Goal: Use online tool/utility: Utilize a website feature to perform a specific function

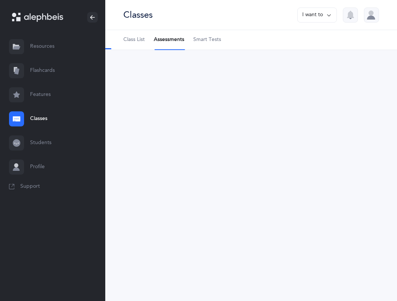
select select "3"
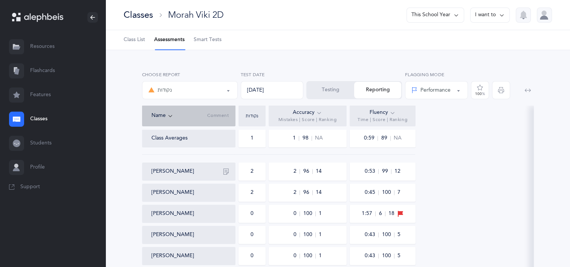
click at [27, 114] on link "Classes" at bounding box center [52, 119] width 105 height 24
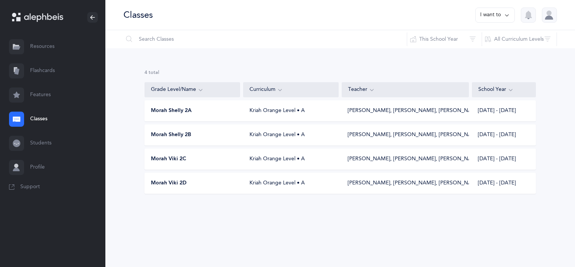
click at [214, 145] on div "Morah Shelly 2B Kriah Orange Level • A [PERSON_NAME], [PERSON_NAME], [PERSON_NA…" at bounding box center [340, 134] width 391 height 21
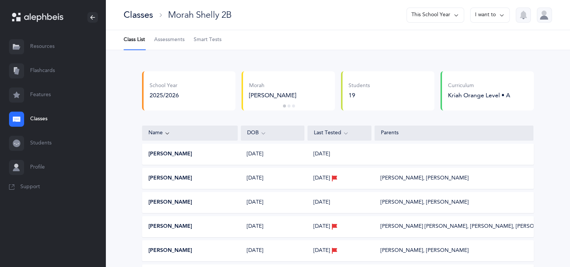
click at [169, 41] on span "Assessments" at bounding box center [169, 40] width 30 height 8
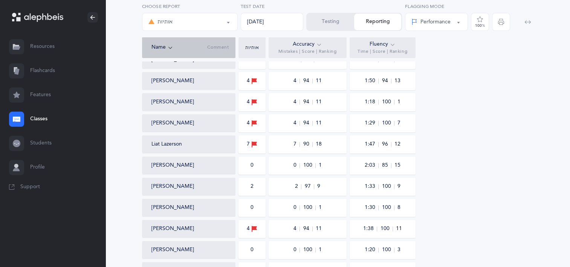
scroll to position [179, 0]
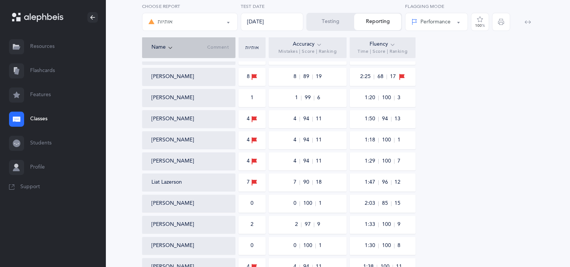
click at [32, 121] on link "Classes" at bounding box center [52, 119] width 105 height 24
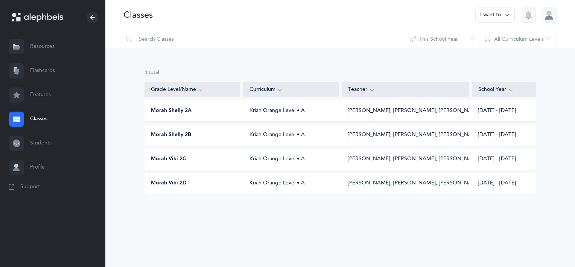
click at [195, 131] on div "Morah Shelly 2B" at bounding box center [193, 135] width 96 height 8
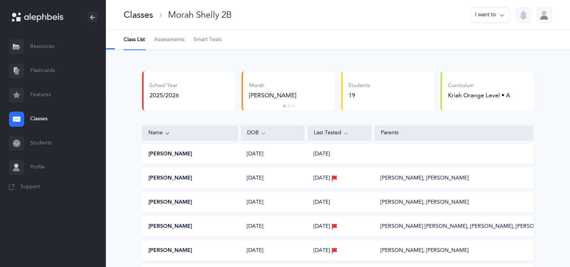
click at [183, 41] on span "Assessments" at bounding box center [169, 40] width 30 height 8
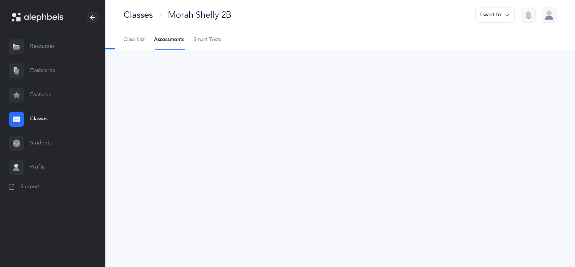
select select "2"
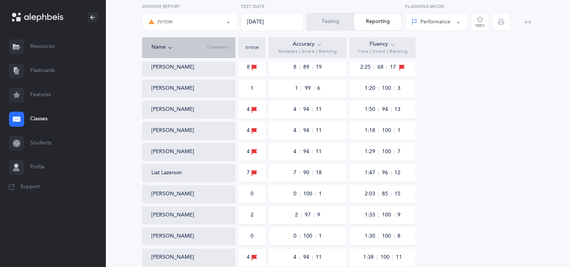
scroll to position [329, 0]
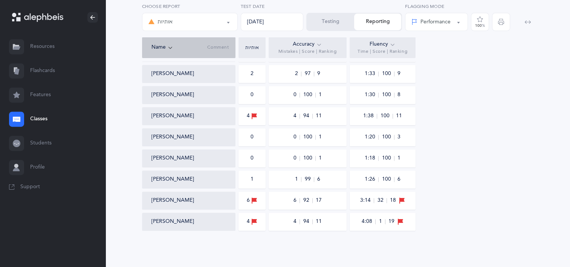
click at [41, 94] on link "Features" at bounding box center [52, 95] width 105 height 24
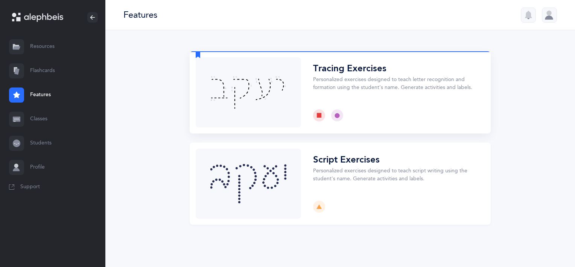
drag, startPoint x: 242, startPoint y: 107, endPoint x: 212, endPoint y: 129, distance: 37.8
click at [212, 129] on button "Choose" at bounding box center [340, 92] width 301 height 82
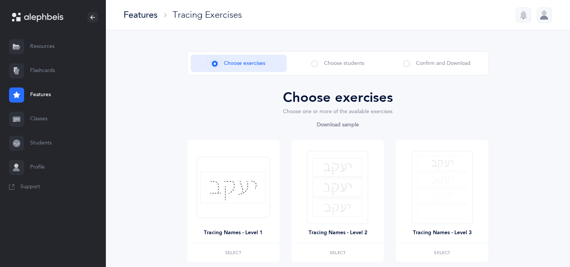
click at [46, 123] on link "Classes" at bounding box center [52, 119] width 105 height 24
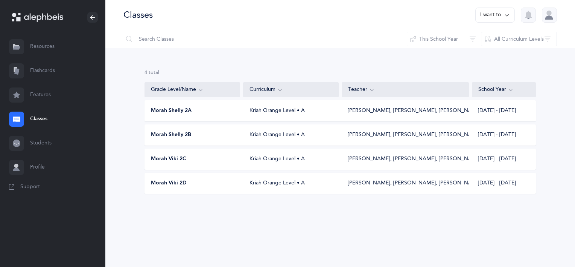
click at [51, 96] on link "Features" at bounding box center [52, 95] width 105 height 24
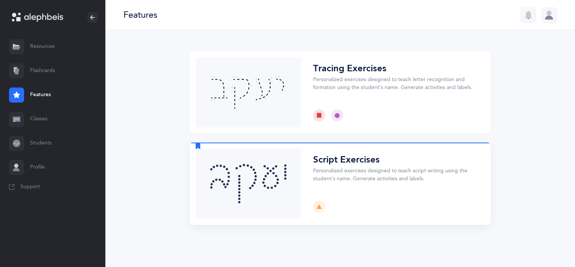
click at [397, 192] on button "Choose" at bounding box center [340, 183] width 301 height 82
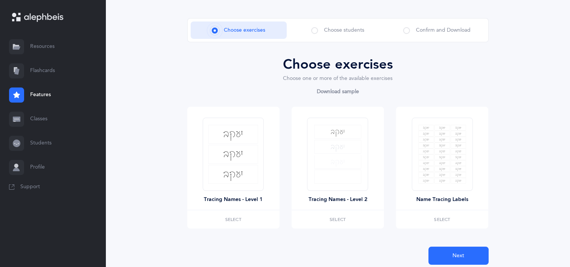
scroll to position [61, 0]
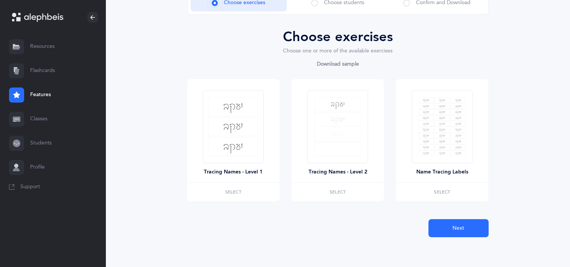
drag, startPoint x: 449, startPoint y: 231, endPoint x: 438, endPoint y: 206, distance: 27.8
drag, startPoint x: 438, startPoint y: 206, endPoint x: 439, endPoint y: 36, distance: 170.1
click at [397, 36] on div "Choose exercises" at bounding box center [337, 37] width 301 height 20
click at [245, 191] on label "Select" at bounding box center [233, 192] width 92 height 18
click at [242, 194] on label "Selected Remove" at bounding box center [233, 192] width 92 height 18
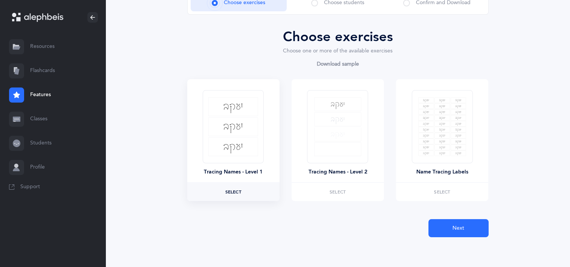
click at [243, 192] on label "Select" at bounding box center [233, 192] width 92 height 18
drag, startPoint x: 233, startPoint y: 182, endPoint x: 233, endPoint y: 187, distance: 5.3
click at [233, 186] on label "Selected Remove" at bounding box center [233, 192] width 92 height 18
click at [234, 189] on span "Select" at bounding box center [233, 191] width 16 height 5
click at [258, 200] on label "Selected Remove" at bounding box center [233, 192] width 92 height 18
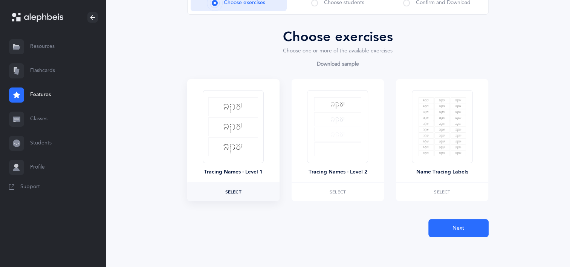
click at [254, 190] on label "Select" at bounding box center [233, 192] width 92 height 18
click at [254, 190] on label "Selected Remove" at bounding box center [233, 192] width 92 height 18
click at [254, 190] on label "Select" at bounding box center [233, 192] width 92 height 18
click at [397, 226] on button "Next" at bounding box center [458, 228] width 60 height 18
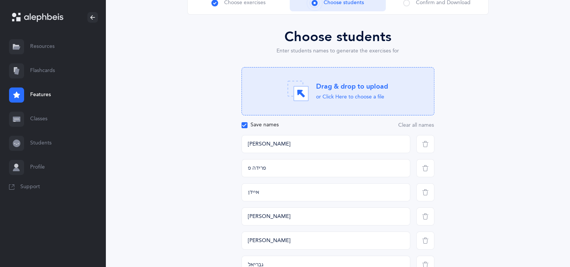
click at [397, 149] on span "button" at bounding box center [425, 144] width 18 height 18
drag, startPoint x: 348, startPoint y: 149, endPoint x: 233, endPoint y: 152, distance: 115.2
type input "r"
type input "[PERSON_NAME]"
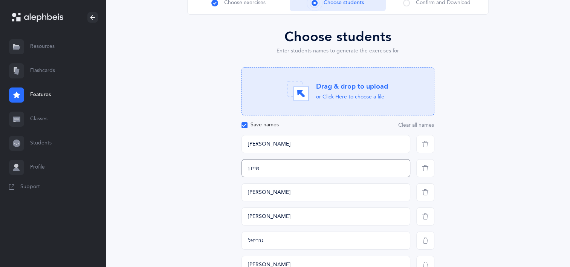
click at [286, 165] on input "איידן" at bounding box center [325, 168] width 169 height 18
type input "א"
type input "[DEMOGRAPHIC_DATA]"
drag, startPoint x: 283, startPoint y: 191, endPoint x: 237, endPoint y: 201, distance: 47.3
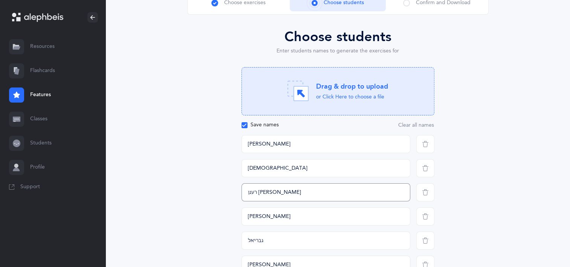
type input "רענן [PERSON_NAME]"
drag, startPoint x: 267, startPoint y: 217, endPoint x: 239, endPoint y: 224, distance: 28.2
click at [239, 224] on div "[PERSON_NAME]" at bounding box center [325, 216] width 175 height 18
type input "דוד"
drag, startPoint x: 273, startPoint y: 241, endPoint x: 223, endPoint y: 246, distance: 50.0
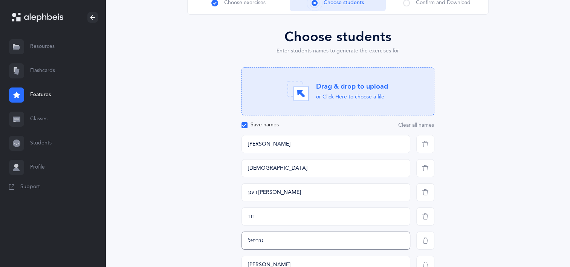
type input "רומי"
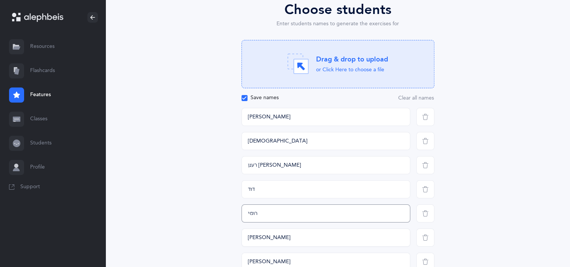
scroll to position [136, 0]
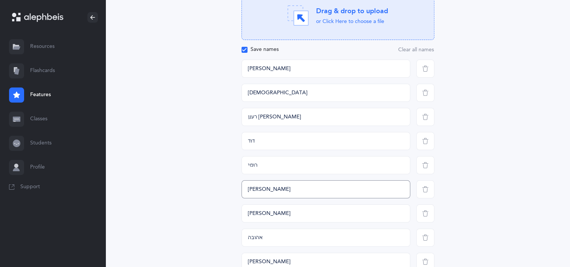
drag, startPoint x: 304, startPoint y: 191, endPoint x: 201, endPoint y: 215, distance: 106.2
type input "ל"
type input "חנה"
drag, startPoint x: 265, startPoint y: 208, endPoint x: 222, endPoint y: 218, distance: 44.5
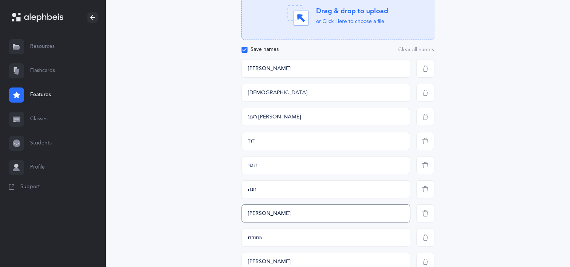
type input "[PERSON_NAME]"
drag, startPoint x: 280, startPoint y: 241, endPoint x: 243, endPoint y: 243, distance: 37.3
click at [243, 243] on input "אהובה" at bounding box center [325, 237] width 169 height 18
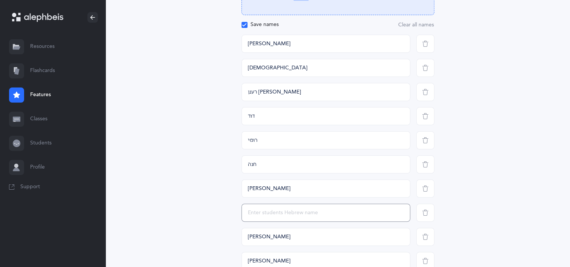
scroll to position [174, 0]
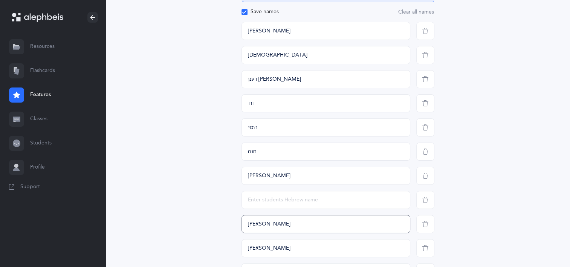
drag, startPoint x: 271, startPoint y: 224, endPoint x: 225, endPoint y: 228, distance: 46.1
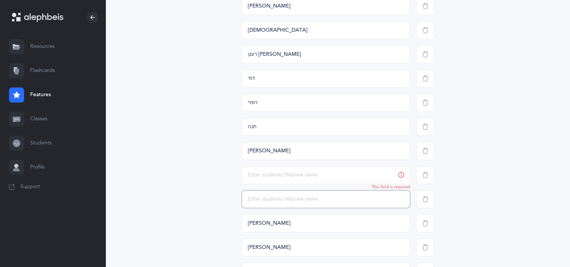
scroll to position [211, 0]
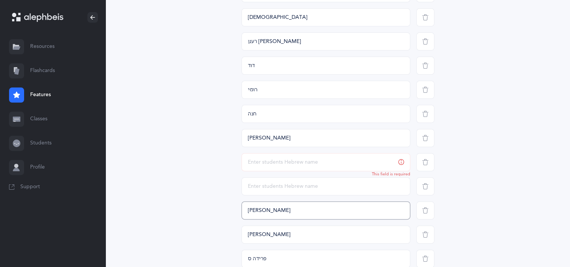
drag, startPoint x: 276, startPoint y: 210, endPoint x: 246, endPoint y: 221, distance: 31.5
click at [248, 217] on input "[PERSON_NAME]" at bounding box center [325, 210] width 169 height 18
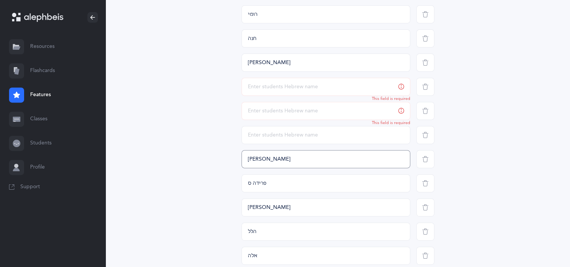
drag, startPoint x: 275, startPoint y: 157, endPoint x: 242, endPoint y: 168, distance: 34.8
drag, startPoint x: 253, startPoint y: 186, endPoint x: 218, endPoint y: 187, distance: 35.1
drag, startPoint x: 265, startPoint y: 210, endPoint x: 215, endPoint y: 212, distance: 50.1
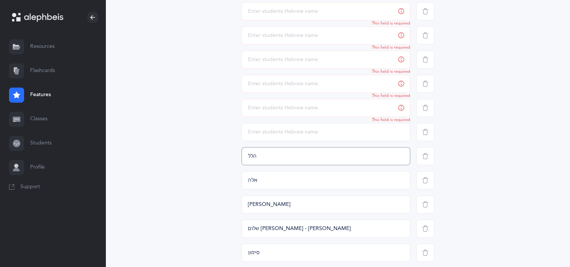
drag, startPoint x: 276, startPoint y: 150, endPoint x: 246, endPoint y: 162, distance: 31.6
click at [246, 162] on input "הלל" at bounding box center [325, 156] width 169 height 18
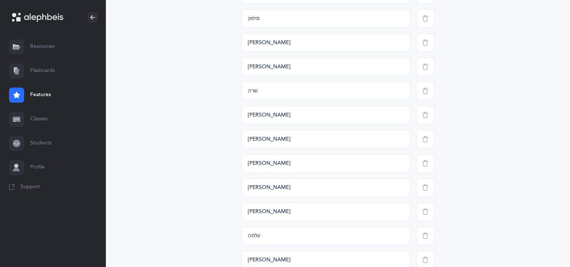
scroll to position [625, 0]
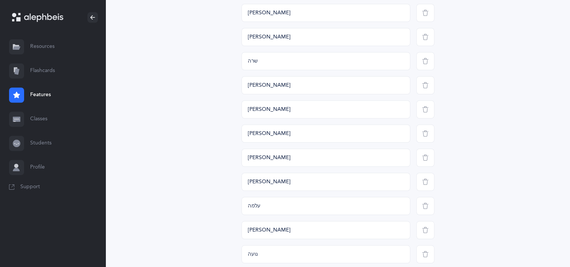
click at [397, 201] on span "button" at bounding box center [425, 205] width 18 height 18
click at [397, 184] on span "button" at bounding box center [425, 181] width 18 height 18
click at [397, 181] on span "button" at bounding box center [425, 181] width 18 height 18
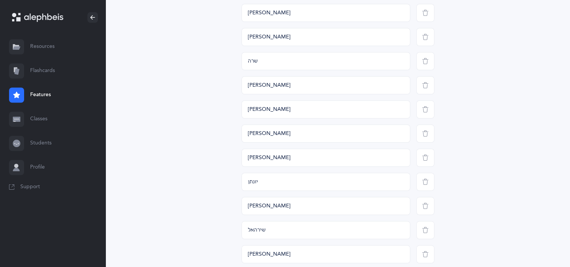
click at [397, 181] on span "button" at bounding box center [425, 181] width 18 height 18
click at [397, 196] on span "button" at bounding box center [425, 205] width 18 height 18
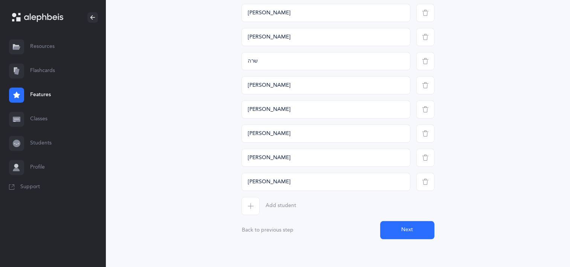
click at [397, 181] on span "button" at bounding box center [425, 181] width 18 height 18
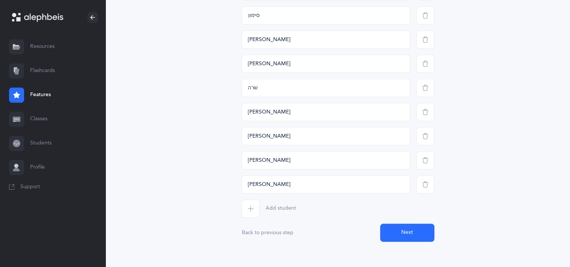
click at [397, 181] on span "button" at bounding box center [425, 184] width 18 height 18
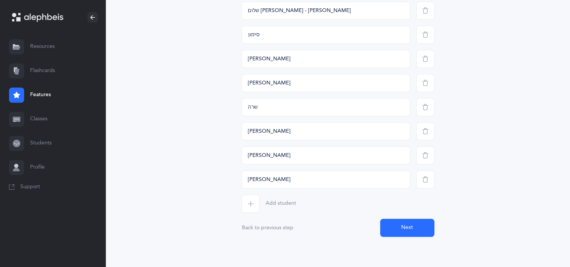
click at [397, 181] on span "button" at bounding box center [425, 179] width 18 height 18
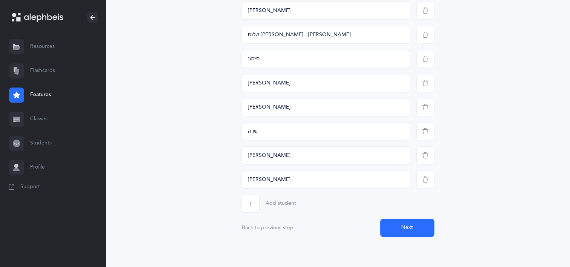
scroll to position [555, 0]
click at [397, 175] on span "button" at bounding box center [425, 179] width 18 height 18
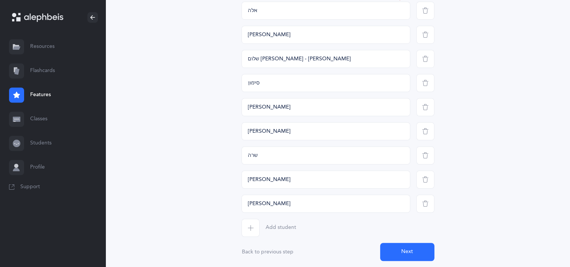
click at [397, 176] on span "button" at bounding box center [425, 179] width 18 height 18
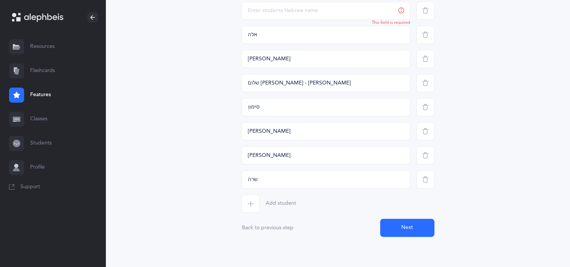
click at [397, 177] on span "button" at bounding box center [425, 179] width 18 height 18
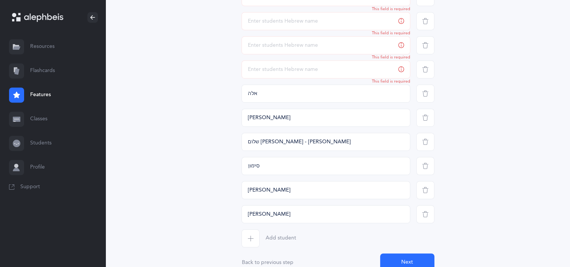
scroll to position [408, 0]
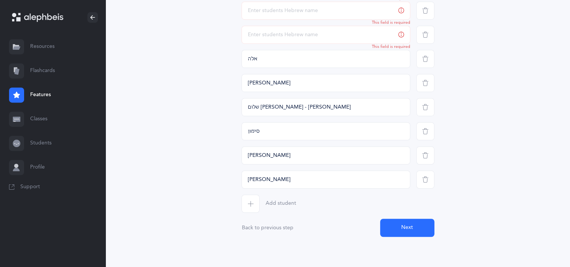
click at [397, 183] on span "button" at bounding box center [425, 179] width 18 height 18
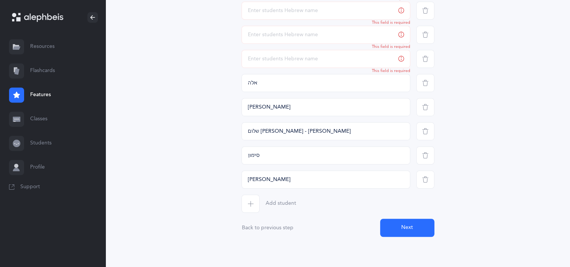
click at [397, 158] on icon "button" at bounding box center [425, 155] width 6 height 6
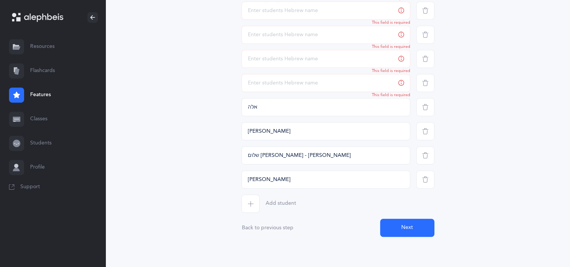
click at [397, 176] on icon "button" at bounding box center [425, 179] width 6 height 6
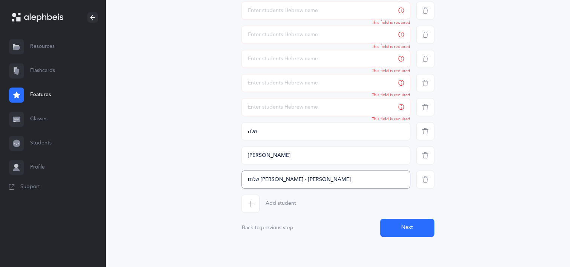
drag, startPoint x: 296, startPoint y: 178, endPoint x: 196, endPoint y: 187, distance: 100.2
drag, startPoint x: 273, startPoint y: 132, endPoint x: 221, endPoint y: 134, distance: 51.6
drag, startPoint x: 229, startPoint y: 163, endPoint x: 225, endPoint y: 163, distance: 4.1
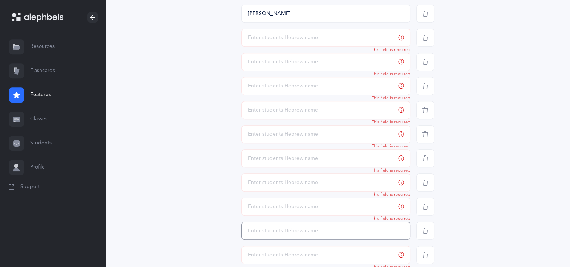
scroll to position [260, 0]
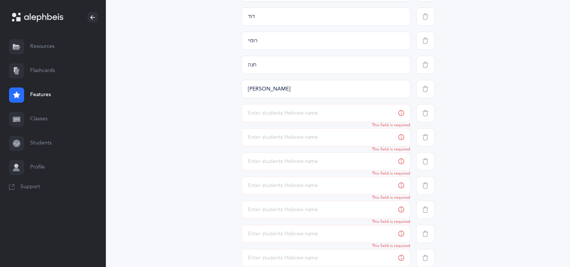
click at [307, 115] on input "text" at bounding box center [325, 113] width 169 height 18
type input "[PERSON_NAME]"
click at [308, 142] on input "text" at bounding box center [325, 137] width 169 height 18
type input "[PERSON_NAME]"
click at [318, 163] on input "text" at bounding box center [325, 161] width 169 height 18
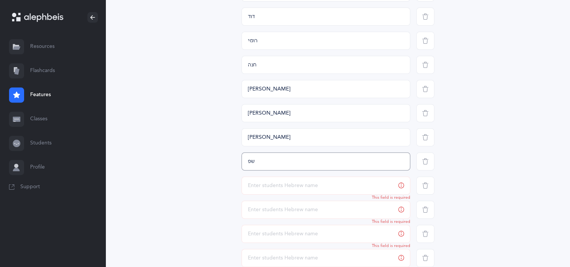
type input "ש"
type input "[PERSON_NAME] [PERSON_NAME]"
click at [290, 176] on input "text" at bounding box center [325, 185] width 169 height 18
type input "גבריאלה"
click at [330, 212] on input "text" at bounding box center [325, 209] width 169 height 18
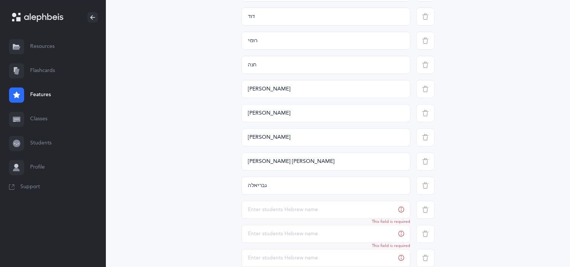
type input "ב"
type input "נ"
type input "צבי"
click at [397, 230] on icon "button" at bounding box center [425, 233] width 6 height 6
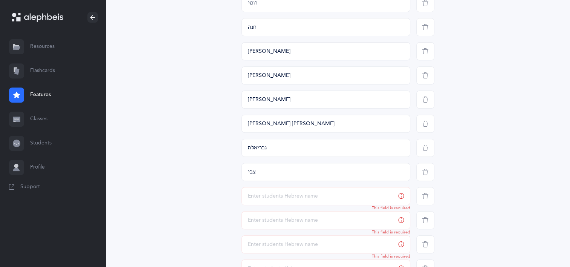
click at [397, 195] on icon "button" at bounding box center [425, 196] width 6 height 6
click at [397, 208] on div "Choose students Enter students names to generate the exercises for Drag & drop …" at bounding box center [337, 46] width 193 height 512
click at [397, 196] on icon "button" at bounding box center [425, 196] width 6 height 6
click at [397, 200] on span "button" at bounding box center [425, 196] width 18 height 18
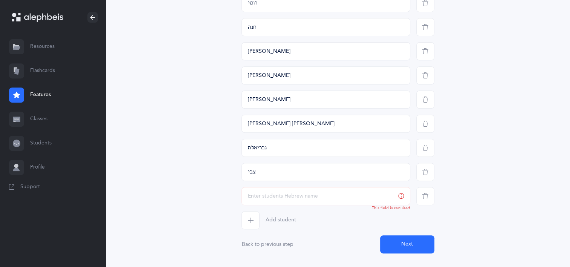
click at [397, 200] on span "button" at bounding box center [425, 196] width 18 height 18
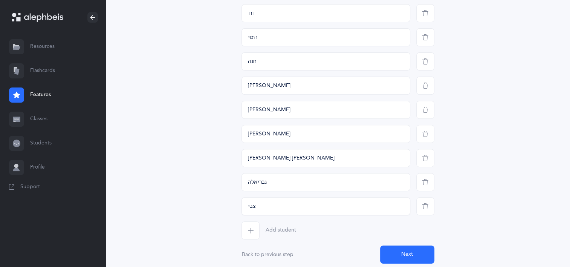
scroll to position [290, 0]
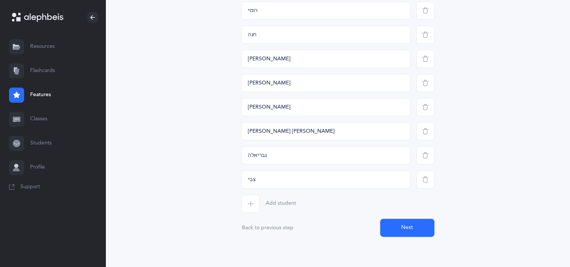
click at [397, 230] on button "Next" at bounding box center [407, 227] width 54 height 18
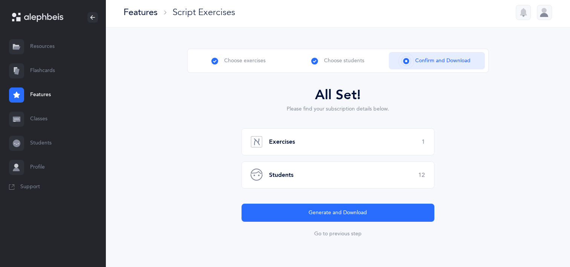
scroll to position [2, 0]
click at [289, 140] on b "Exercises" at bounding box center [282, 142] width 26 height 7
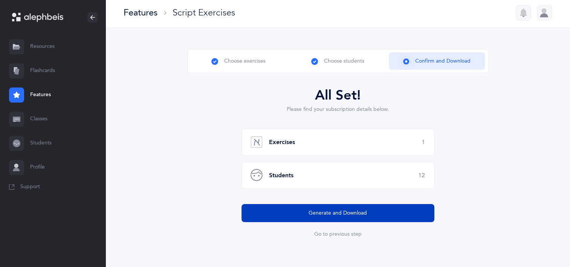
click at [346, 211] on span "Generate and Download" at bounding box center [337, 213] width 58 height 8
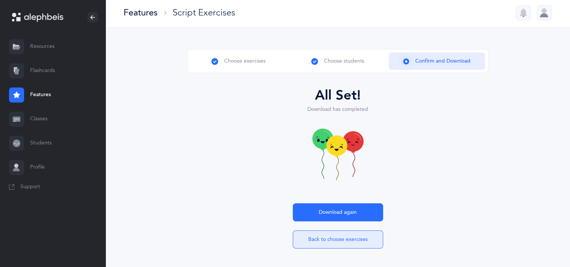
click at [334, 242] on button "Back to choose exercises" at bounding box center [337, 239] width 90 height 18
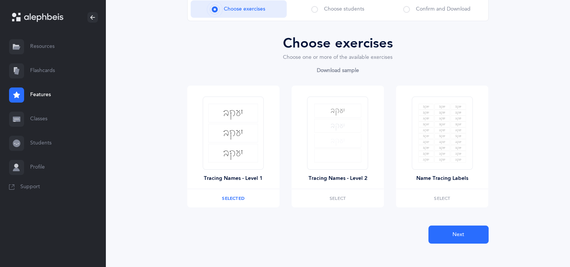
scroll to position [61, 0]
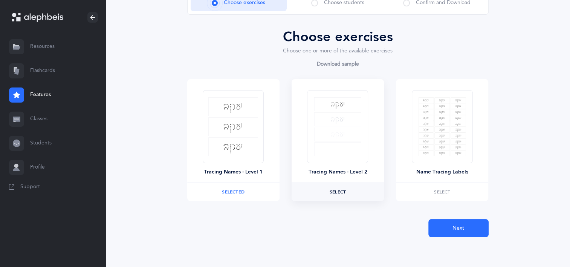
click at [334, 190] on span "Select" at bounding box center [337, 191] width 16 height 5
click at [222, 192] on label "Selected Remove" at bounding box center [233, 192] width 92 height 18
click at [397, 228] on button "Next" at bounding box center [458, 228] width 60 height 18
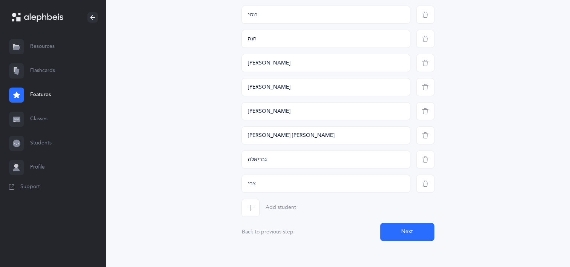
scroll to position [286, 0]
click at [397, 224] on button "Next" at bounding box center [407, 231] width 54 height 18
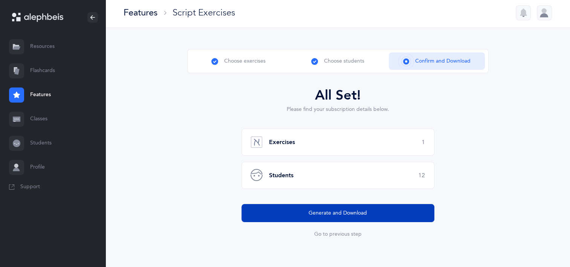
click at [381, 211] on button "Generate and Download" at bounding box center [337, 213] width 193 height 18
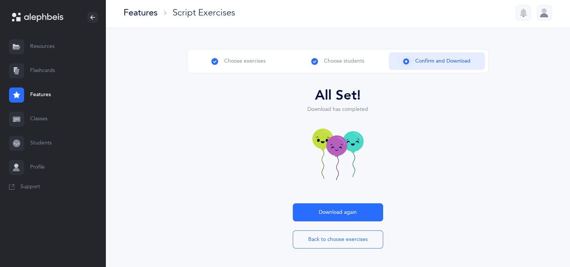
drag, startPoint x: 33, startPoint y: 50, endPoint x: 516, endPoint y: 133, distance: 490.5
click at [397, 133] on div "Choose exercises Choose students Confirm and Download Choose exercises Choose o…" at bounding box center [337, 153] width 464 height 250
